Goal: Communication & Community: Answer question/provide support

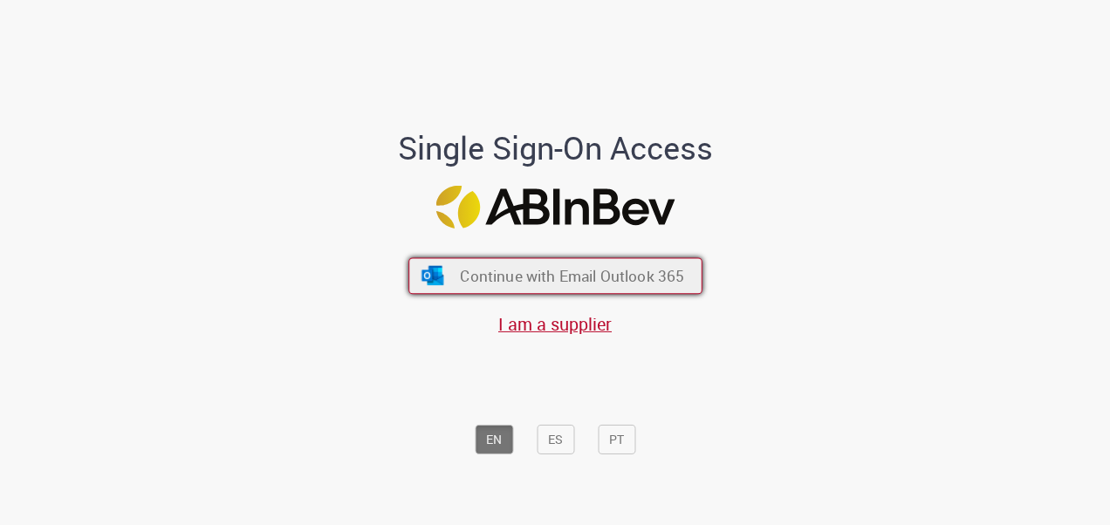
click at [557, 270] on span "Continue with Email Outlook 365" at bounding box center [572, 275] width 224 height 20
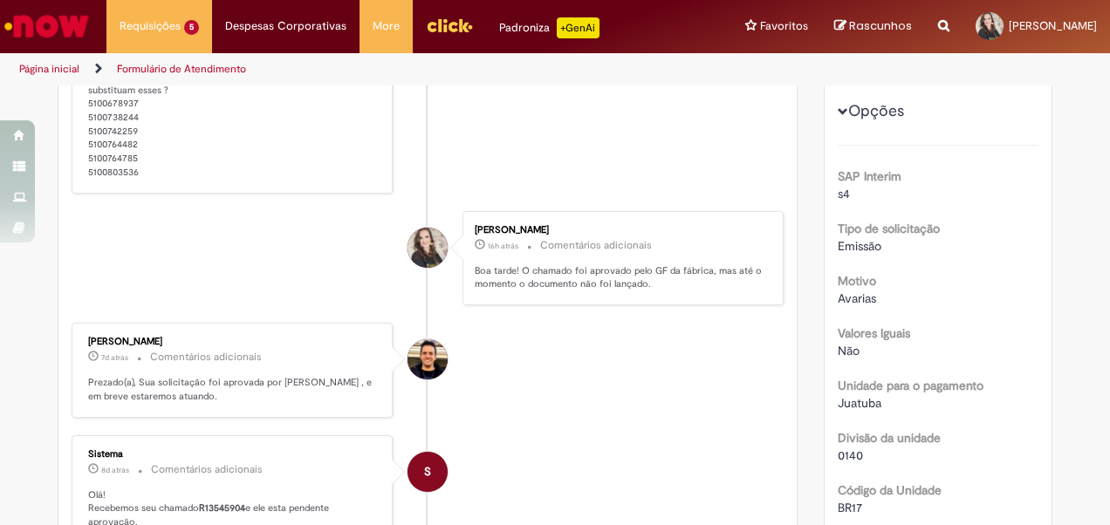
scroll to position [174, 0]
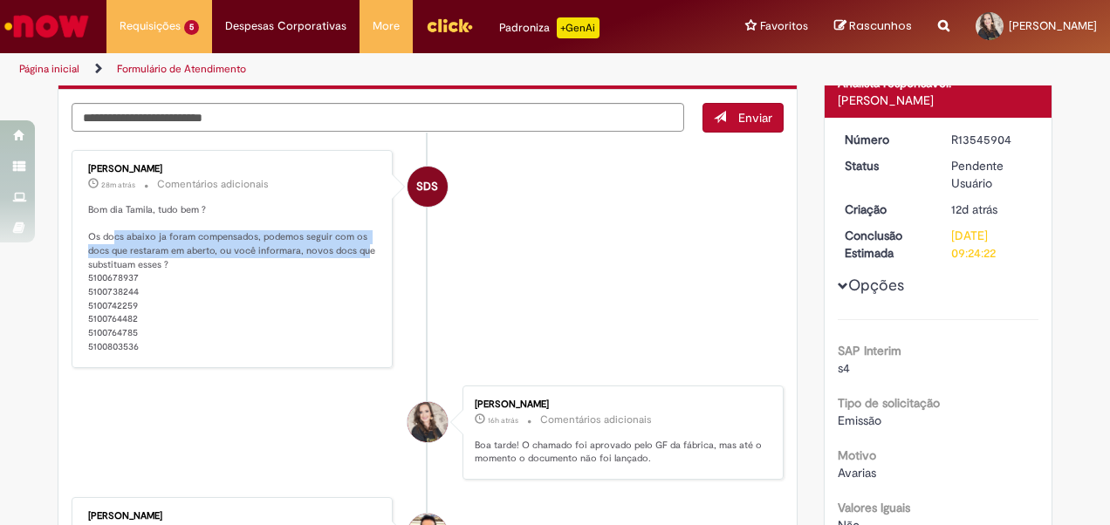
drag, startPoint x: 107, startPoint y: 234, endPoint x: 357, endPoint y: 242, distance: 249.6
click at [357, 242] on p "Bom dia Tamila, tudo bem ? Os docs abaixo ja foram compensados, podemos seguir …" at bounding box center [233, 278] width 291 height 151
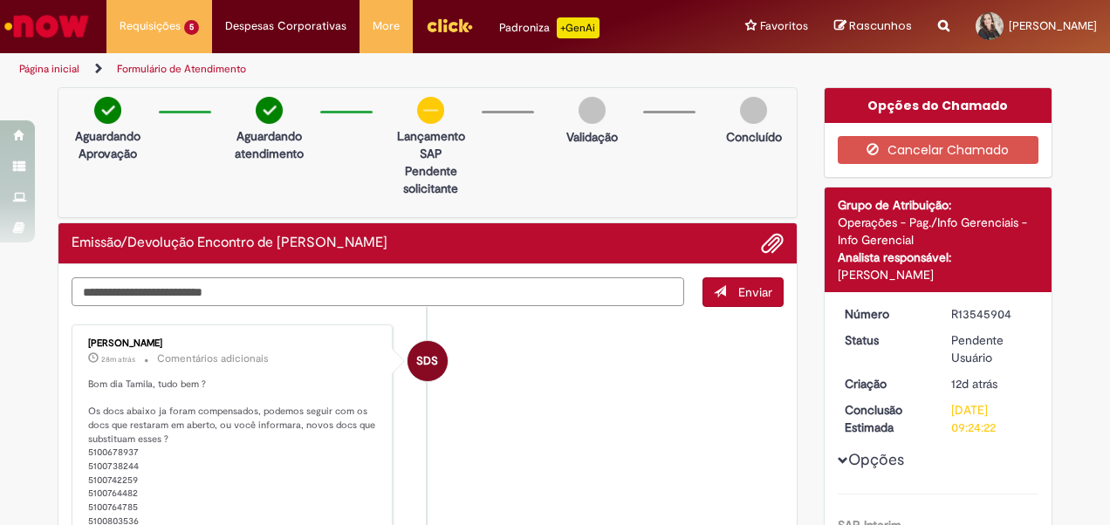
click at [223, 293] on textarea "Digite sua mensagem aqui..." at bounding box center [378, 291] width 612 height 29
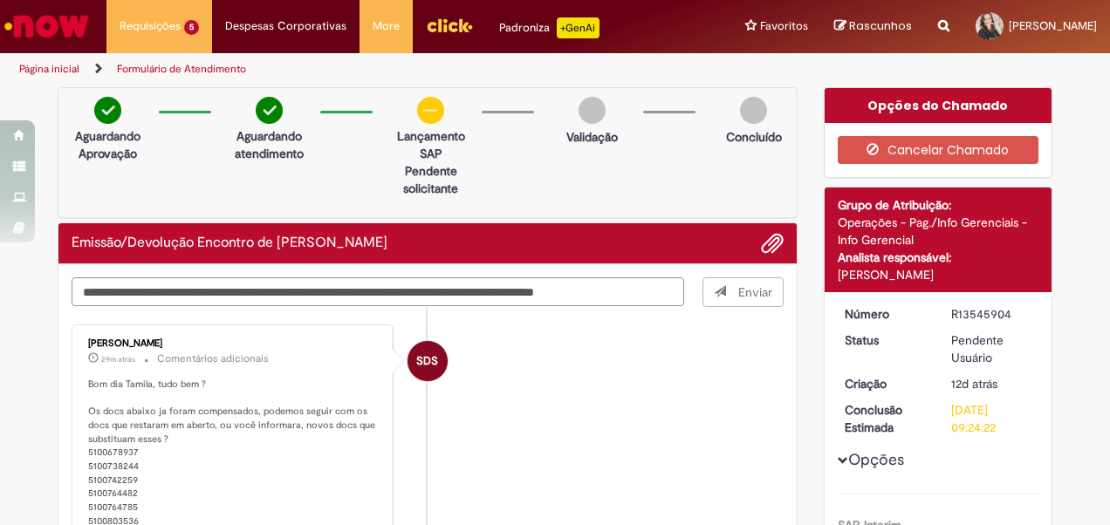
type textarea "**********"
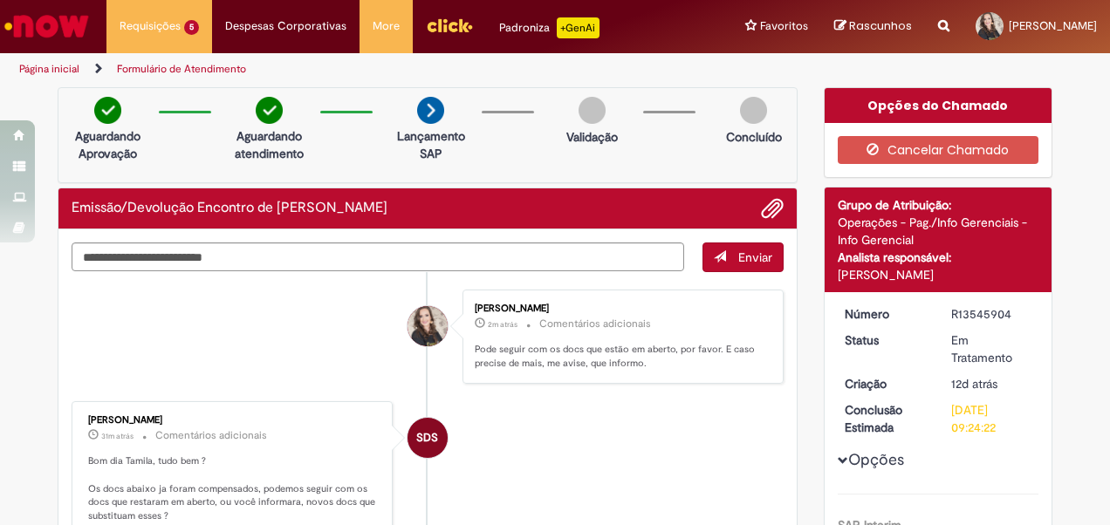
click at [573, 468] on li "SDS [PERSON_NAME] 31m atrás 31 minutos atrás Comentários adicionais Bom dia Tam…" at bounding box center [428, 510] width 712 height 218
